Goal: Task Accomplishment & Management: Complete application form

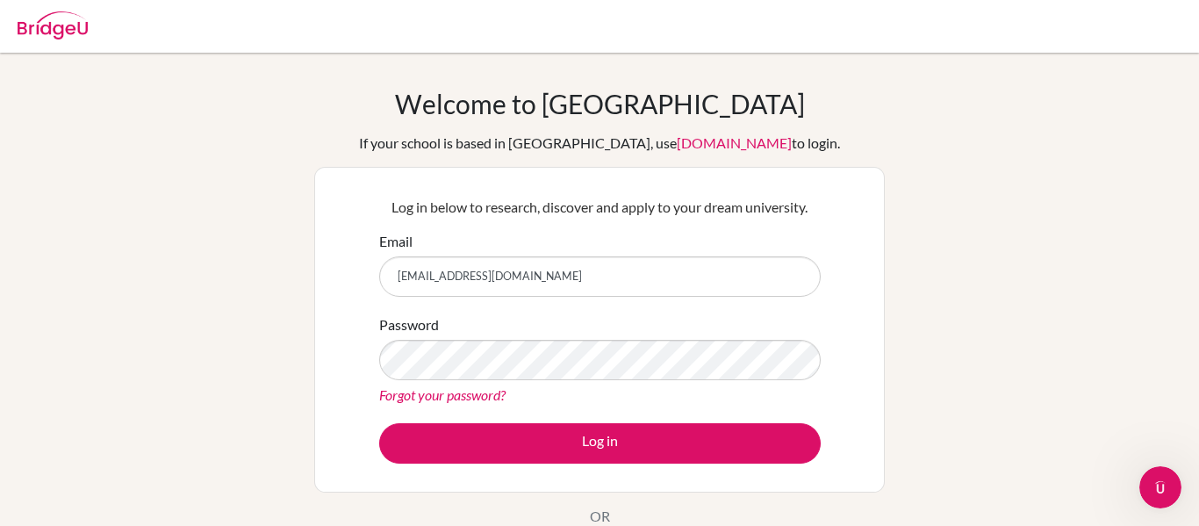
type input "[EMAIL_ADDRESS][DOMAIN_NAME]"
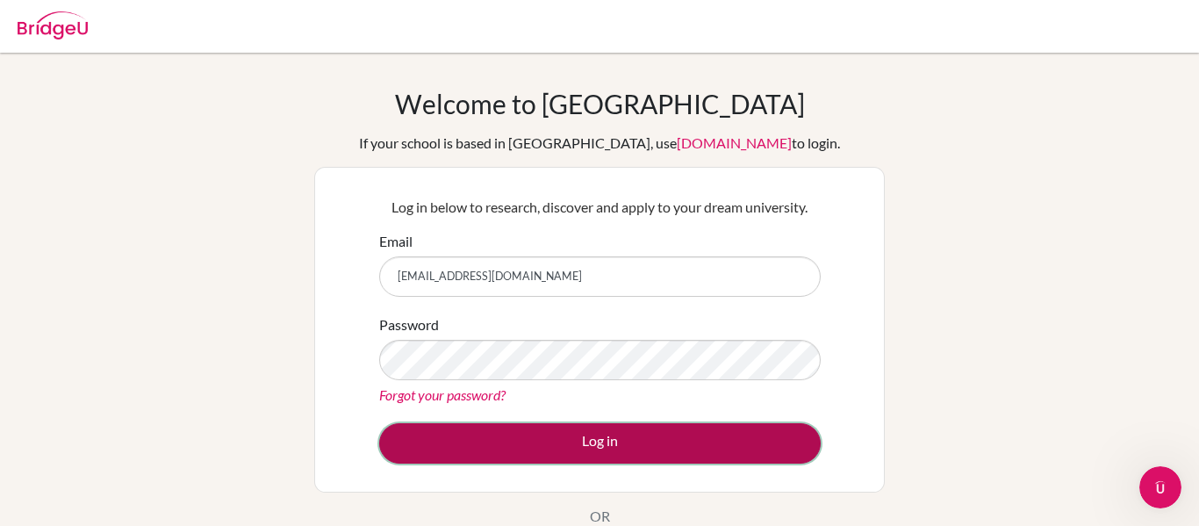
click at [539, 447] on button "Log in" at bounding box center [600, 443] width 442 height 40
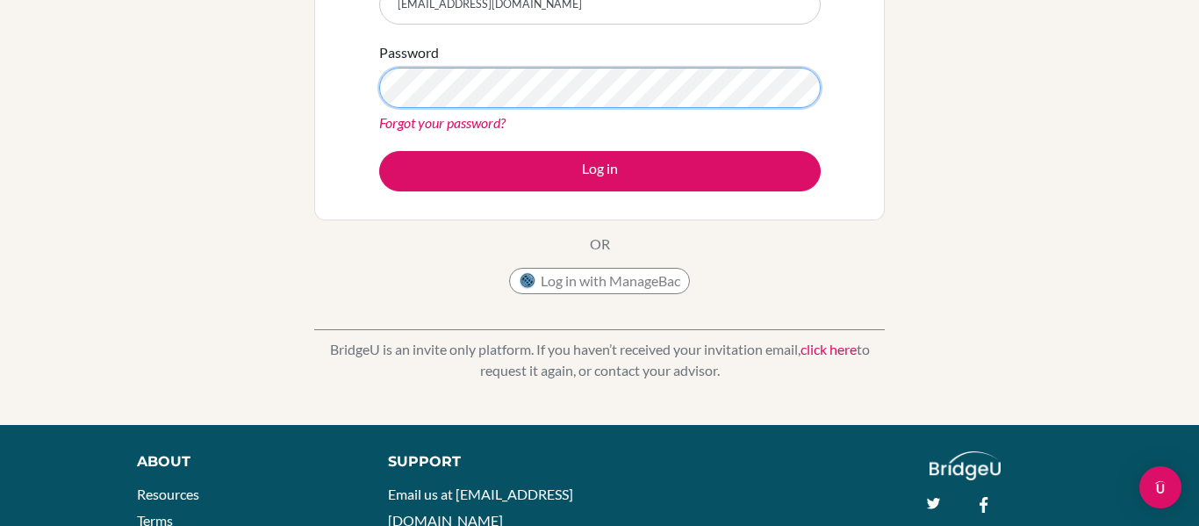
scroll to position [298, 0]
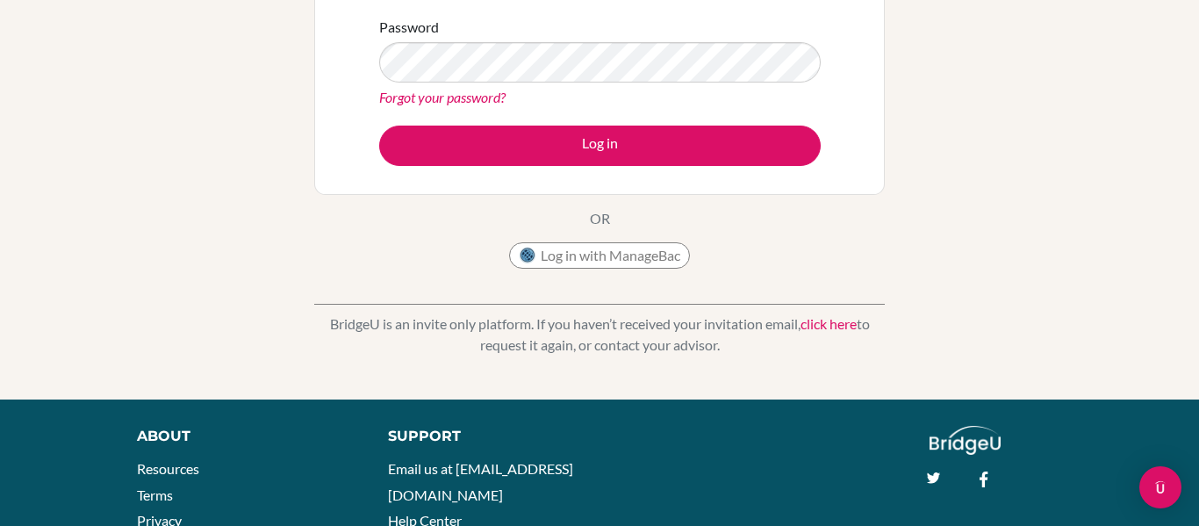
click at [444, 208] on div "Welcome to [GEOGRAPHIC_DATA] If your school is based in [GEOGRAPHIC_DATA], use …" at bounding box center [599, 33] width 571 height 487
